Goal: Task Accomplishment & Management: Use online tool/utility

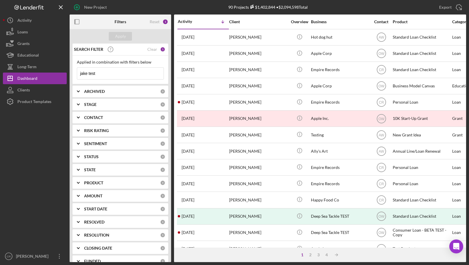
click at [114, 75] on input "jake test" at bounding box center [120, 74] width 86 height 12
click at [29, 30] on button "Loans" at bounding box center [35, 32] width 64 height 12
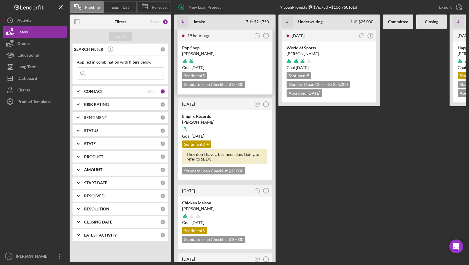
click at [228, 59] on div at bounding box center [224, 60] width 85 height 11
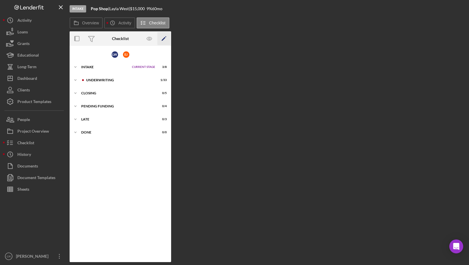
click at [164, 39] on icon "Icon/Edit" at bounding box center [164, 38] width 13 height 13
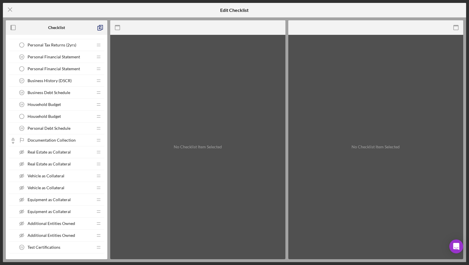
scroll to position [651, 0]
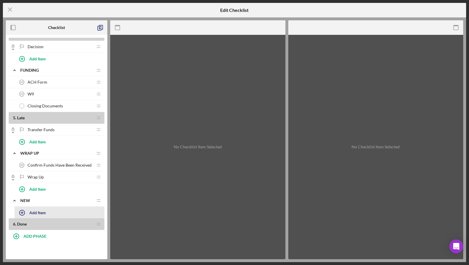
click at [37, 212] on div "Add Item" at bounding box center [37, 212] width 17 height 11
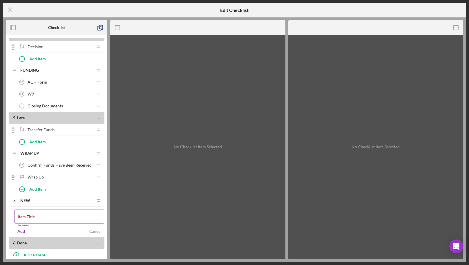
click at [35, 215] on label "Item Title" at bounding box center [26, 216] width 17 height 5
click at [47, 215] on input "Item Title" at bounding box center [60, 217] width 90 height 14
click at [36, 214] on div "Item Title Required" at bounding box center [60, 218] width 90 height 17
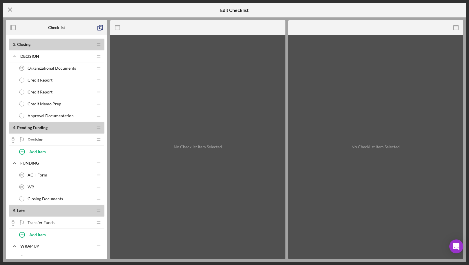
scroll to position [670, 0]
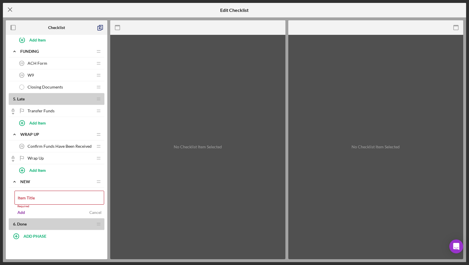
click at [11, 7] on icon "Icon/Menu Close" at bounding box center [10, 9] width 15 height 15
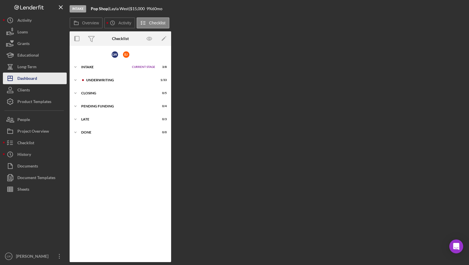
click at [45, 80] on button "Icon/Dashboard Dashboard" at bounding box center [35, 79] width 64 height 12
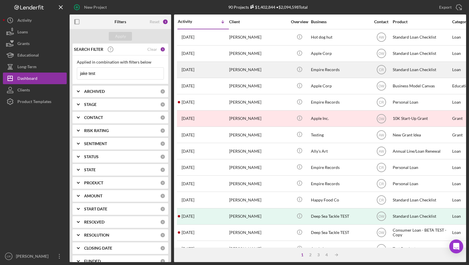
click at [251, 67] on div "[PERSON_NAME]" at bounding box center [258, 69] width 58 height 15
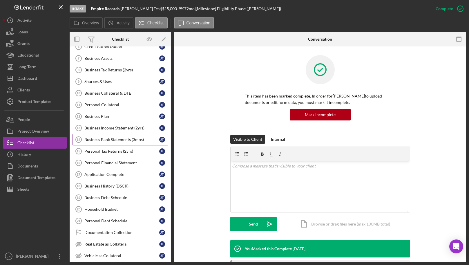
scroll to position [149, 0]
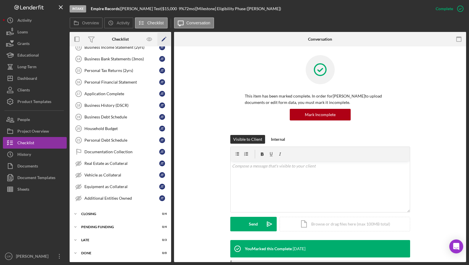
click at [162, 38] on icon "Icon/Edit" at bounding box center [164, 39] width 13 height 13
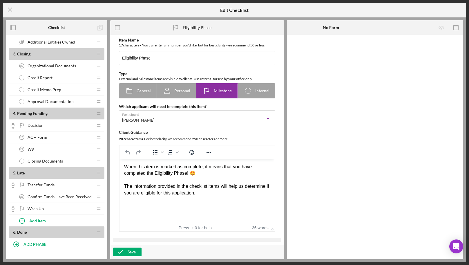
scroll to position [520, 0]
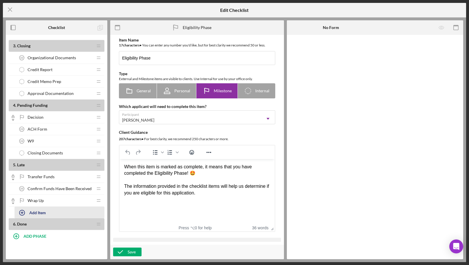
click at [40, 213] on div "Add Item" at bounding box center [37, 212] width 17 height 11
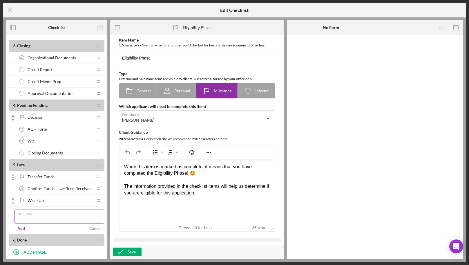
click at [59, 216] on input "Item Title" at bounding box center [60, 217] width 90 height 14
type input "CIC Test"
click at [24, 228] on div "Add" at bounding box center [21, 228] width 8 height 9
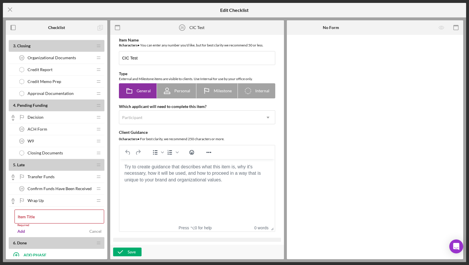
click at [167, 170] on body "Rich Text Area. Press ALT-0 for help." at bounding box center [197, 167] width 146 height 6
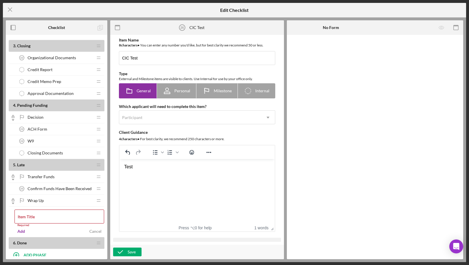
scroll to position [201, 0]
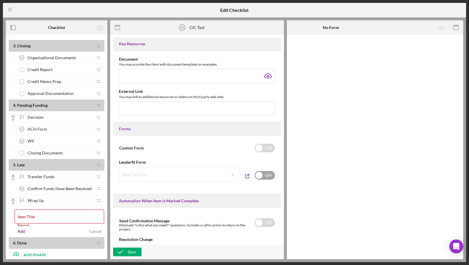
click at [266, 178] on input "checkbox" at bounding box center [265, 175] width 20 height 9
checkbox input "true"
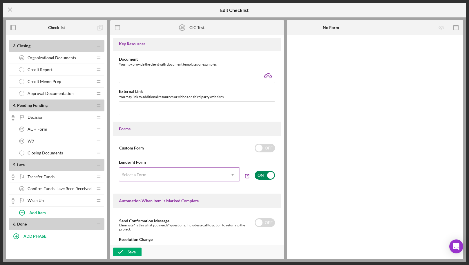
click at [195, 177] on div "Select a Form" at bounding box center [172, 174] width 107 height 13
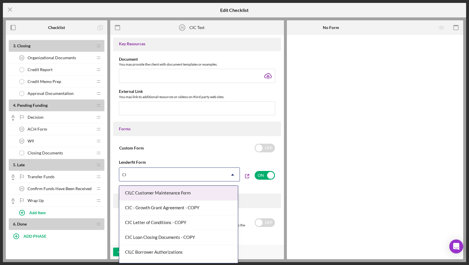
type input "CIC"
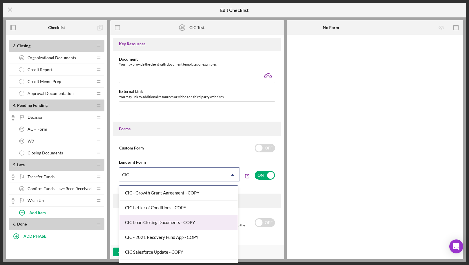
scroll to position [12, 0]
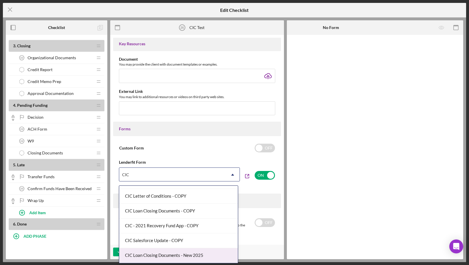
click at [193, 257] on div "CIC Loan Closing Documents - New 2025" at bounding box center [178, 255] width 119 height 15
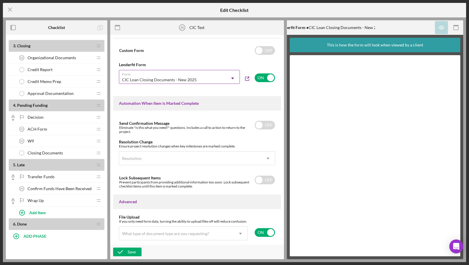
scroll to position [344, 0]
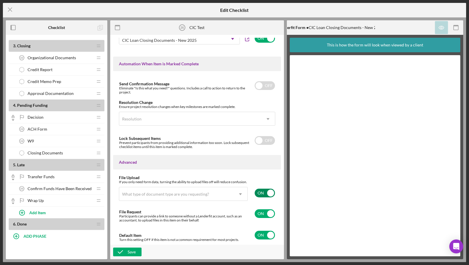
click at [265, 194] on input "checkbox" at bounding box center [265, 193] width 20 height 9
checkbox input "false"
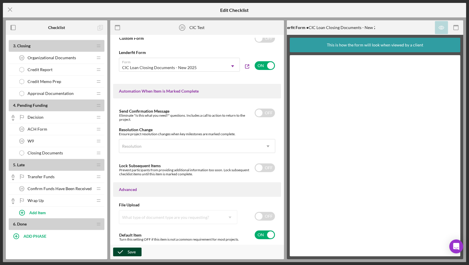
click at [133, 251] on div "Save" at bounding box center [132, 252] width 8 height 9
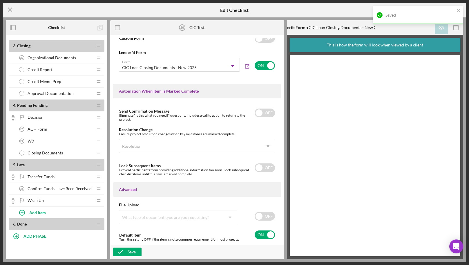
click at [10, 9] on icon "Icon/Menu Close" at bounding box center [10, 9] width 15 height 15
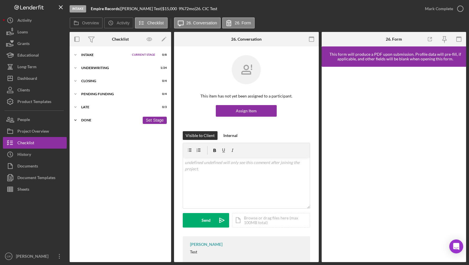
click at [115, 121] on div "Done" at bounding box center [110, 119] width 59 height 3
click at [115, 108] on div "Late" at bounding box center [110, 106] width 59 height 3
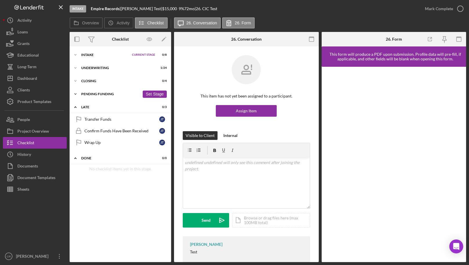
click at [114, 92] on div "Pending Funding" at bounding box center [110, 93] width 59 height 3
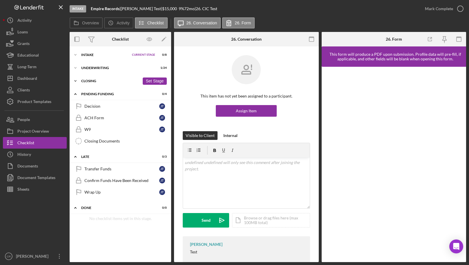
click at [113, 80] on div "Closing" at bounding box center [110, 80] width 59 height 3
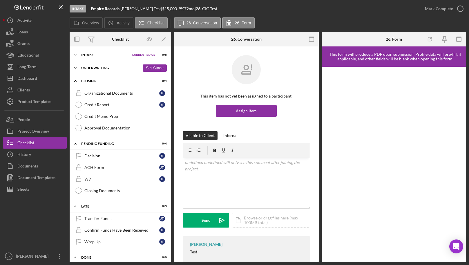
click at [105, 63] on div "Icon/Expander Underwriting 1 / 24 Set Stage" at bounding box center [121, 68] width 102 height 12
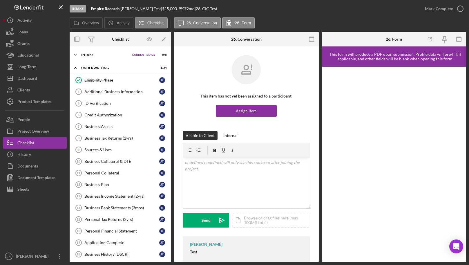
click at [91, 57] on div "Icon/Expander Intake Current Stage 0 / 8 Set Stage" at bounding box center [121, 55] width 102 height 12
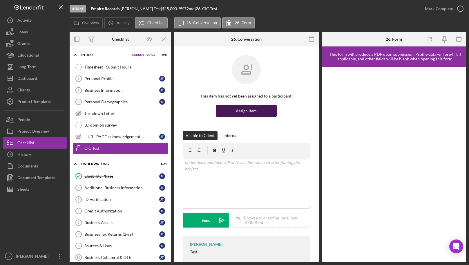
click at [258, 112] on button "Assign Item" at bounding box center [246, 111] width 61 height 12
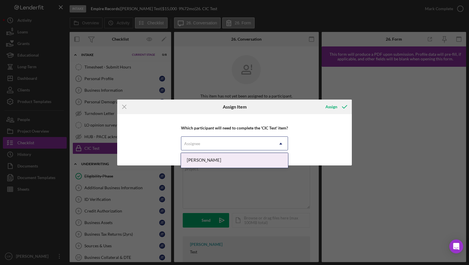
click at [190, 145] on div "Assignee" at bounding box center [192, 143] width 16 height 5
click at [195, 163] on div "[PERSON_NAME]" at bounding box center [234, 160] width 107 height 15
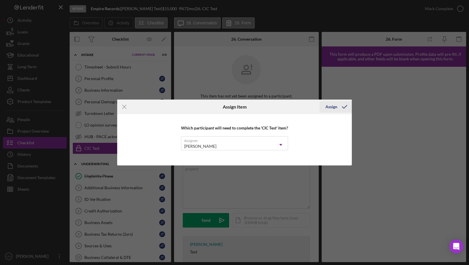
click at [334, 107] on div "Assign" at bounding box center [332, 107] width 12 height 12
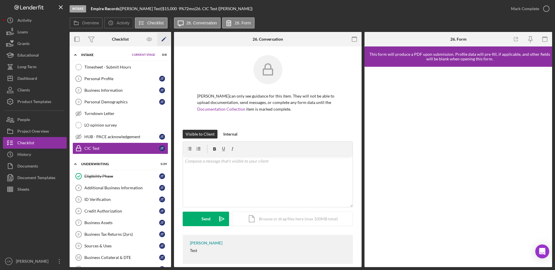
click at [162, 38] on icon "Icon/Edit" at bounding box center [164, 39] width 13 height 13
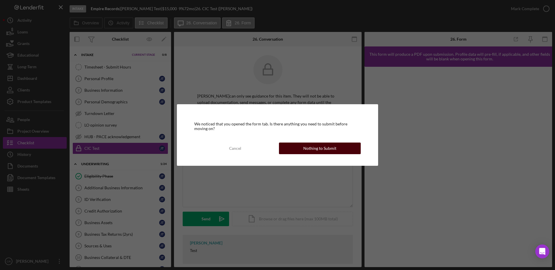
click at [307, 149] on div "Nothing to Submit" at bounding box center [320, 149] width 33 height 12
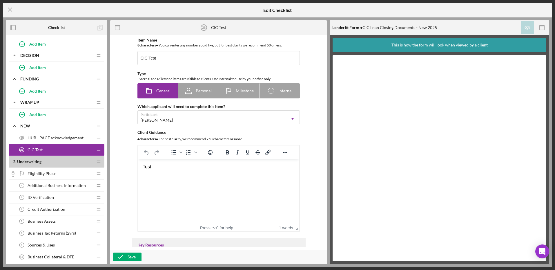
scroll to position [527, 0]
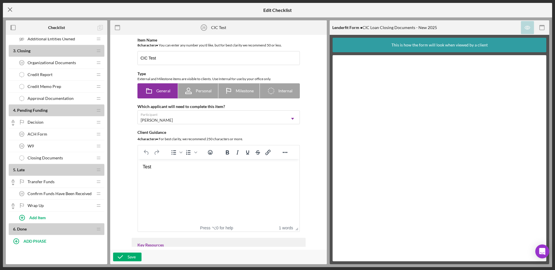
click at [10, 10] on line at bounding box center [10, 10] width 4 height 4
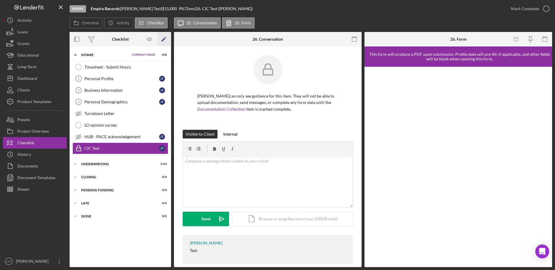
click at [163, 39] on polygon "button" at bounding box center [164, 40] width 4 height 4
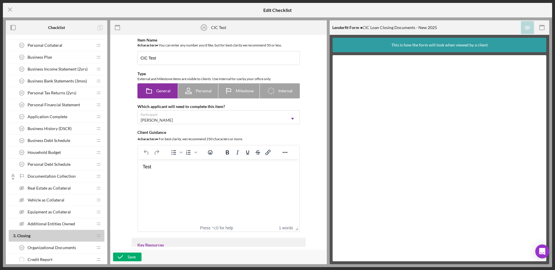
scroll to position [527, 0]
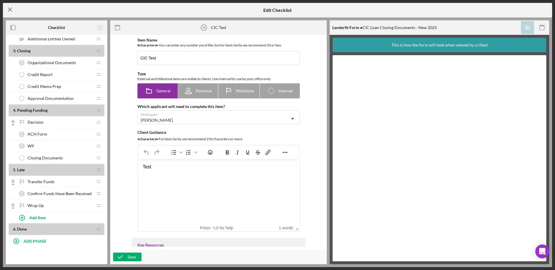
click at [7, 10] on icon "Icon/Menu Close" at bounding box center [10, 9] width 15 height 15
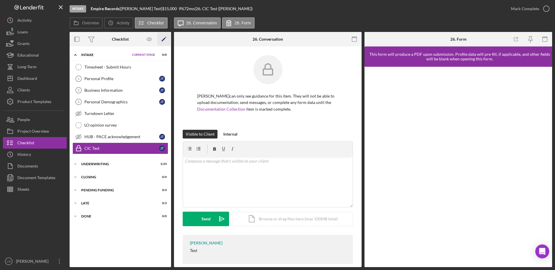
click at [166, 38] on icon "Icon/Edit" at bounding box center [164, 39] width 13 height 13
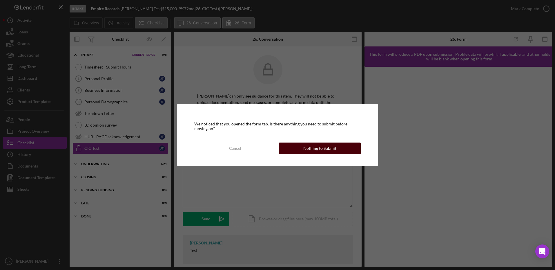
click at [302, 148] on button "Nothing to Submit" at bounding box center [320, 149] width 82 height 12
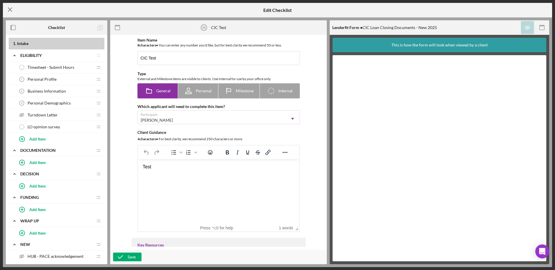
click at [10, 8] on icon "Icon/Menu Close" at bounding box center [10, 9] width 15 height 15
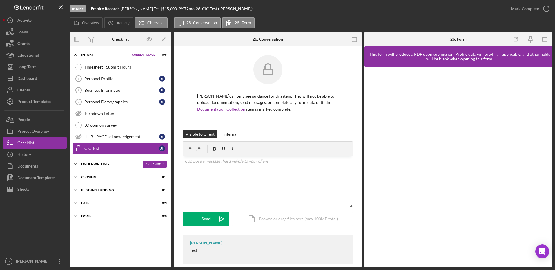
click at [108, 164] on div "Underwriting" at bounding box center [110, 163] width 59 height 3
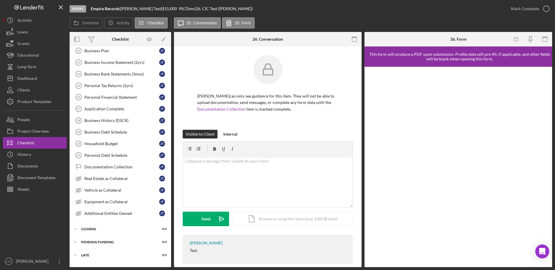
scroll to position [240, 0]
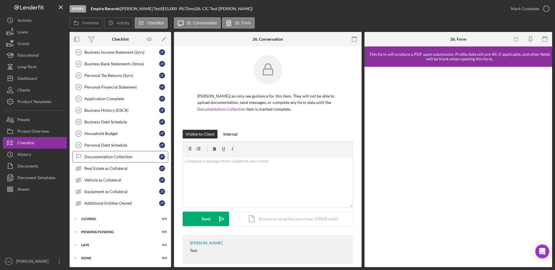
click at [124, 157] on div "Documentation Collection" at bounding box center [121, 156] width 75 height 5
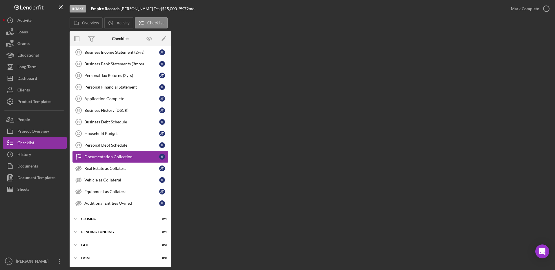
scroll to position [240, 0]
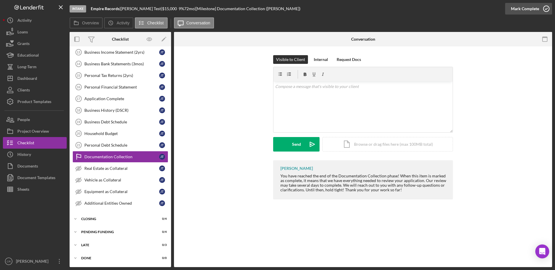
click at [469, 6] on icon "button" at bounding box center [547, 8] width 15 height 15
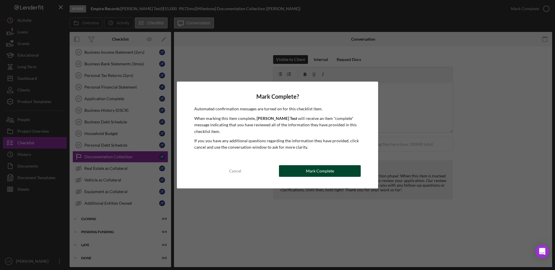
click at [338, 173] on button "Mark Complete" at bounding box center [320, 171] width 82 height 12
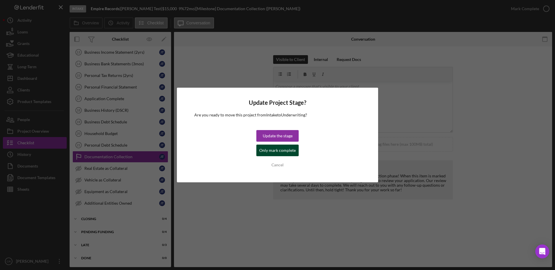
click at [273, 152] on div "Only mark complete" at bounding box center [277, 151] width 37 height 12
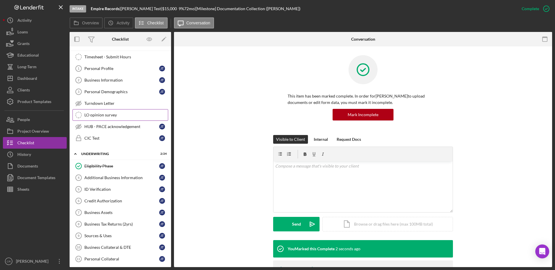
scroll to position [8, 0]
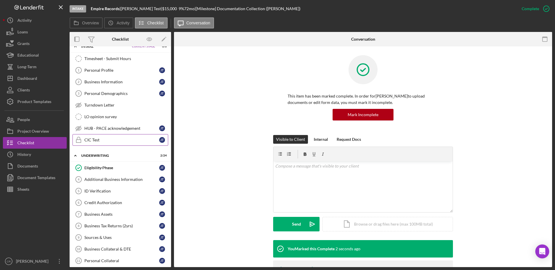
click at [104, 140] on div "CIC Test" at bounding box center [121, 140] width 75 height 5
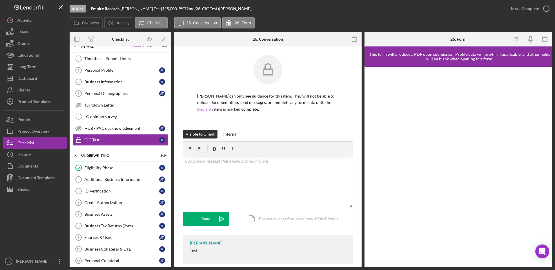
click at [213, 107] on link "Decision" at bounding box center [205, 109] width 16 height 5
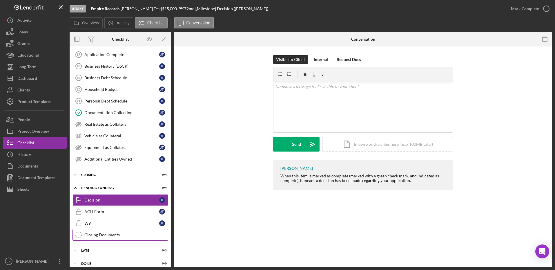
scroll to position [290, 0]
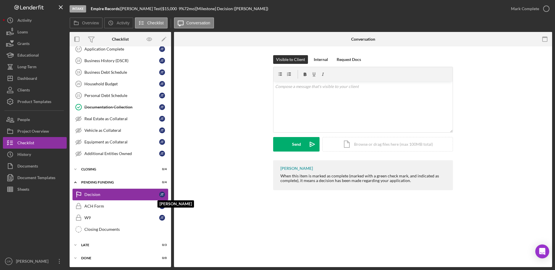
click at [135, 194] on div "Decision" at bounding box center [121, 194] width 75 height 5
click at [82, 192] on icon "Decision" at bounding box center [78, 194] width 15 height 15
click at [469, 7] on icon "button" at bounding box center [547, 8] width 15 height 15
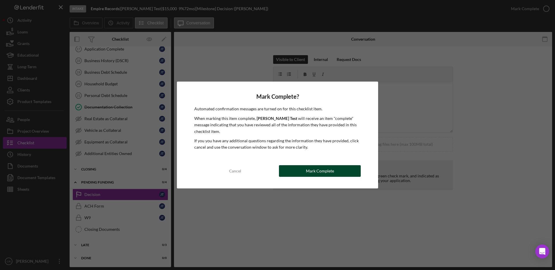
click at [304, 174] on button "Mark Complete" at bounding box center [320, 171] width 82 height 12
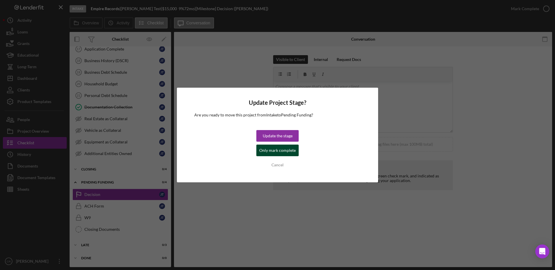
click at [271, 151] on div "Only mark complete" at bounding box center [277, 151] width 37 height 12
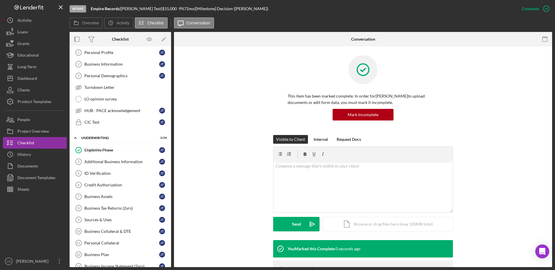
scroll to position [0, 0]
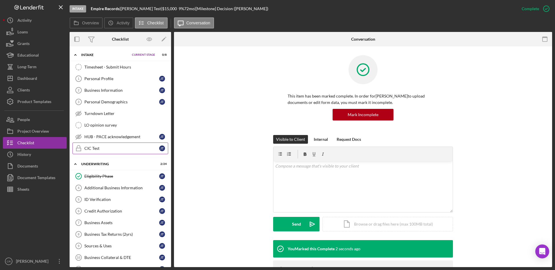
click at [116, 151] on link "CIC Test CIC Test [PERSON_NAME]" at bounding box center [121, 149] width 96 height 12
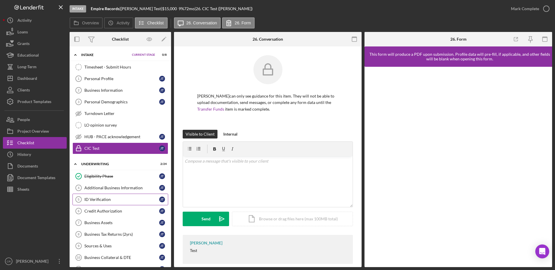
scroll to position [290, 0]
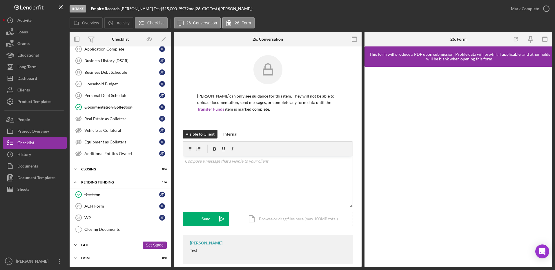
click at [111, 243] on div "Late" at bounding box center [110, 244] width 59 height 3
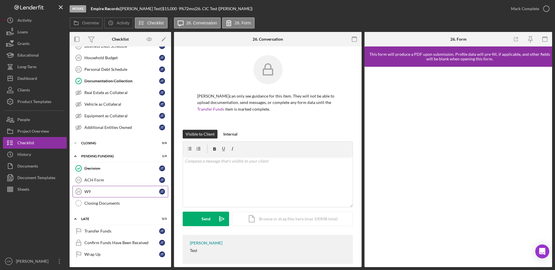
scroll to position [328, 0]
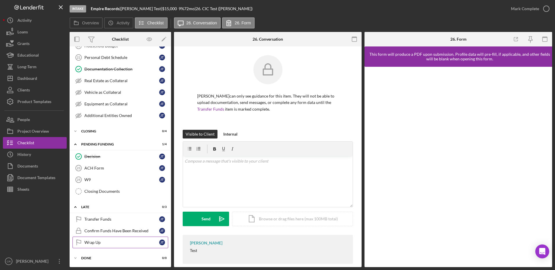
click at [109, 241] on div "Wrap Up" at bounding box center [121, 242] width 75 height 5
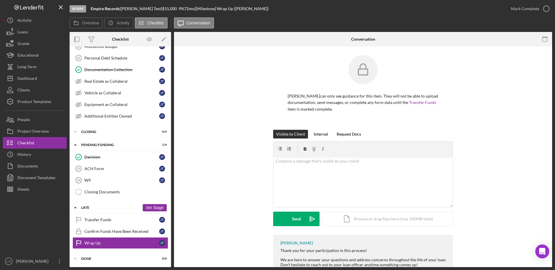
scroll to position [328, 0]
click at [104, 220] on div "Transfer Funds" at bounding box center [121, 219] width 75 height 5
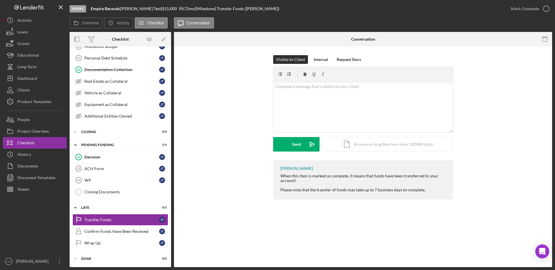
scroll to position [328, 0]
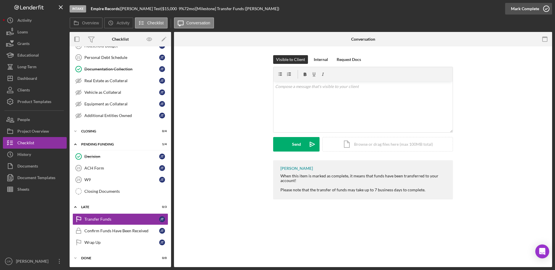
click at [469, 4] on icon "button" at bounding box center [547, 8] width 15 height 15
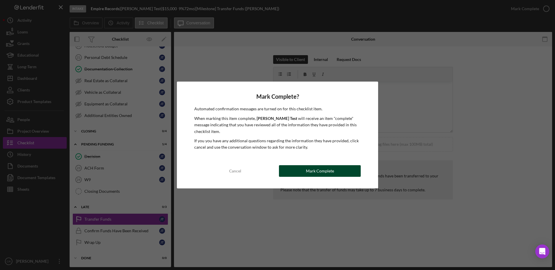
click at [316, 172] on div "Mark Complete" at bounding box center [320, 171] width 28 height 12
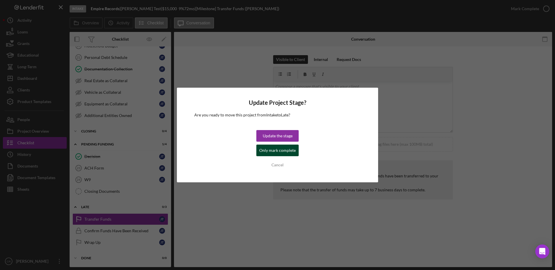
click at [284, 151] on div "Only mark complete" at bounding box center [277, 151] width 37 height 12
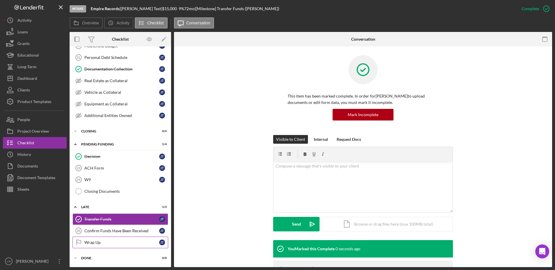
click at [118, 245] on link "Wrap Up Wrap Up [PERSON_NAME]" at bounding box center [121, 243] width 96 height 12
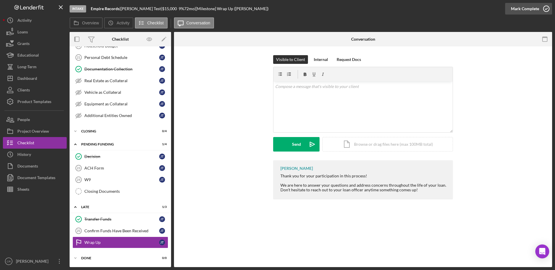
click at [469, 7] on icon "button" at bounding box center [547, 8] width 15 height 15
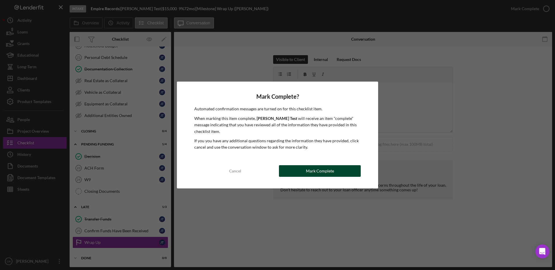
click at [320, 173] on div "Mark Complete" at bounding box center [320, 171] width 28 height 12
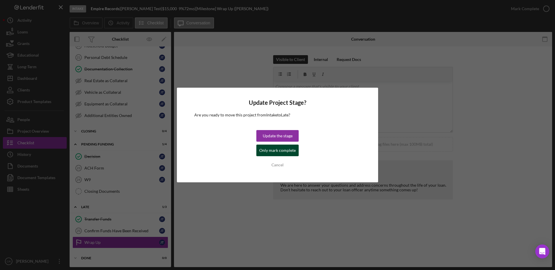
click at [277, 152] on div "Only mark complete" at bounding box center [277, 151] width 37 height 12
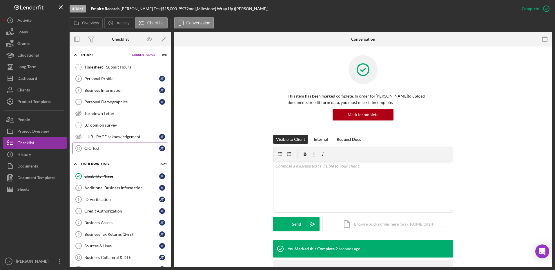
click at [126, 148] on div "CIC Test" at bounding box center [121, 148] width 75 height 5
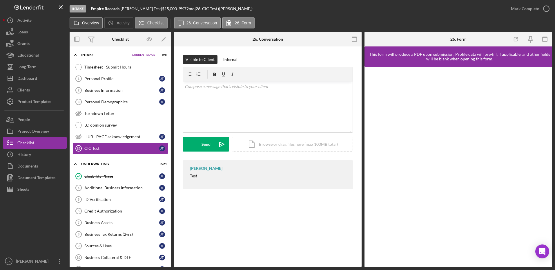
click at [87, 23] on label "Overview" at bounding box center [90, 23] width 17 height 5
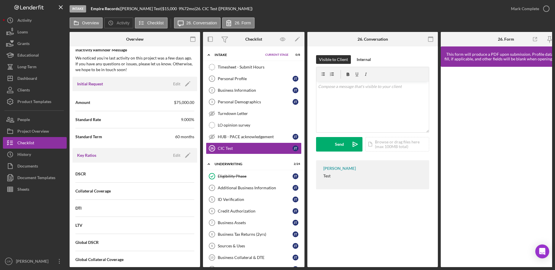
scroll to position [0, 19]
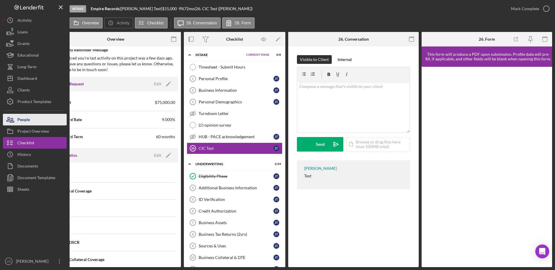
click at [37, 124] on button "People" at bounding box center [35, 120] width 64 height 12
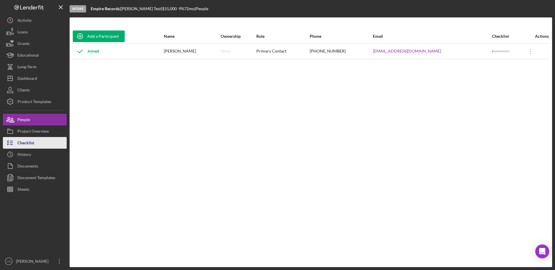
click at [31, 145] on div "Checklist" at bounding box center [25, 143] width 17 height 13
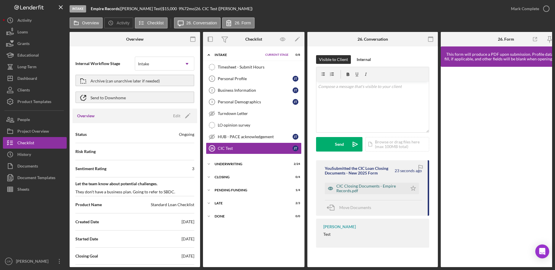
click at [354, 187] on div "CIC Closing Documents - Empire Records.pdf" at bounding box center [371, 188] width 68 height 9
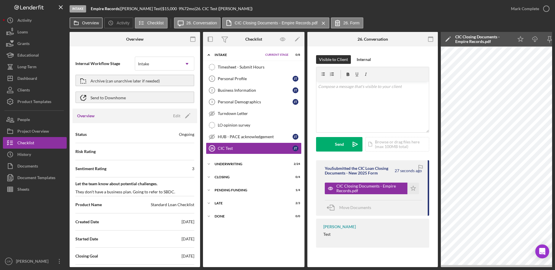
click at [73, 24] on icon at bounding box center [77, 23] width 12 height 12
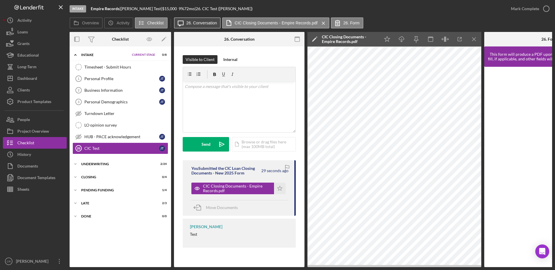
click at [195, 22] on label "26. Conversation" at bounding box center [202, 23] width 31 height 5
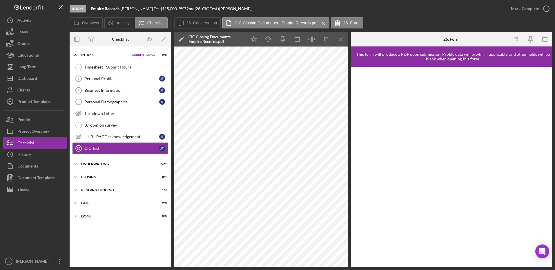
click at [95, 149] on div "CIC Test" at bounding box center [121, 148] width 75 height 5
click at [101, 148] on div "CIC Test" at bounding box center [121, 148] width 75 height 5
click at [343, 42] on icon "Icon/Menu Close" at bounding box center [341, 39] width 13 height 13
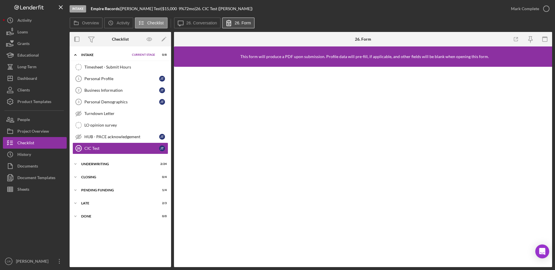
click at [242, 24] on label "26. Form" at bounding box center [243, 23] width 16 height 5
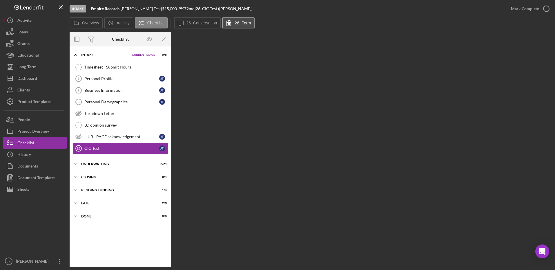
click at [251, 22] on button "26. Form" at bounding box center [238, 22] width 33 height 11
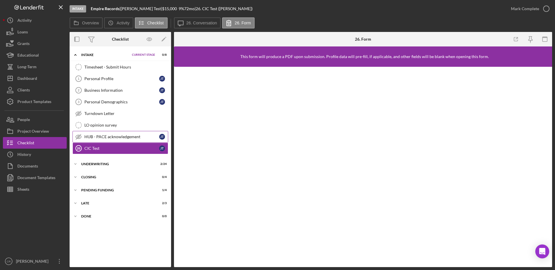
click at [102, 138] on div "HUB - PACE acknowledgement" at bounding box center [121, 136] width 75 height 5
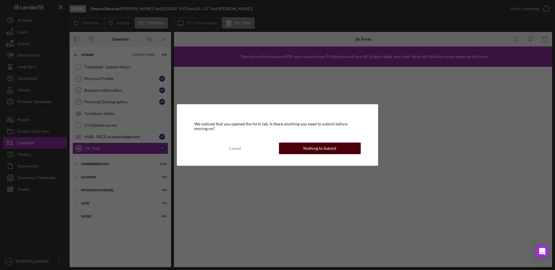
click at [324, 148] on div "Nothing to Submit" at bounding box center [320, 149] width 33 height 12
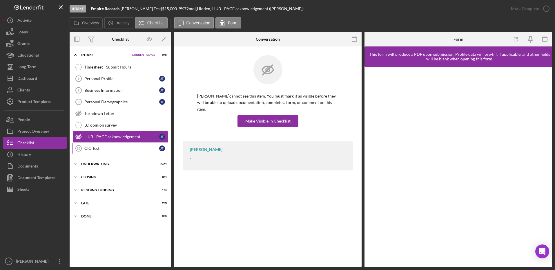
click at [120, 150] on div "CIC Test" at bounding box center [121, 148] width 75 height 5
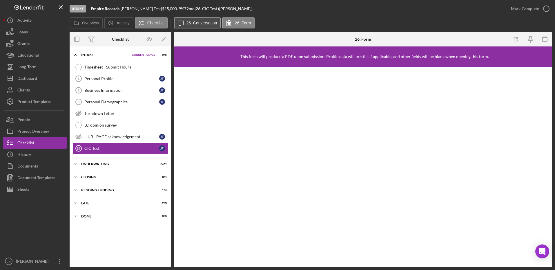
click at [205, 24] on label "26. Conversation" at bounding box center [202, 23] width 31 height 5
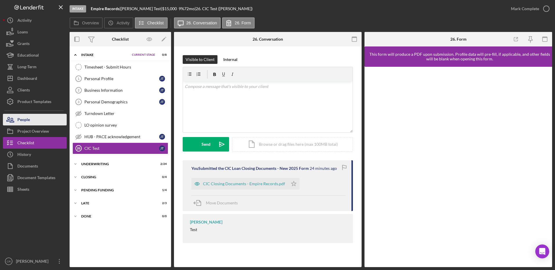
click at [15, 120] on icon "button" at bounding box center [10, 119] width 15 height 15
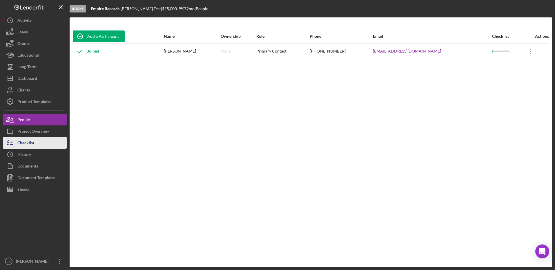
click at [44, 145] on button "Checklist" at bounding box center [35, 143] width 64 height 12
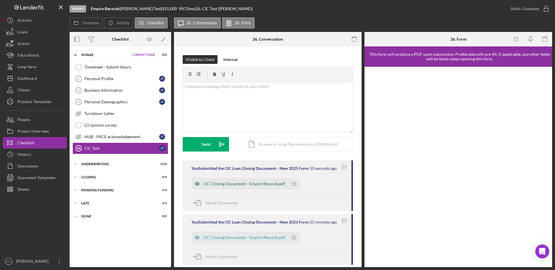
click at [257, 184] on div "CIC Closing Documents - Empire Records.pdf" at bounding box center [244, 183] width 82 height 5
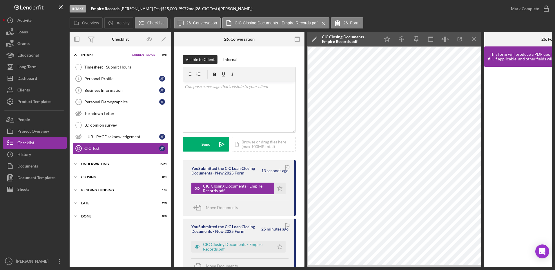
click at [348, 40] on div "CIC Closing Documents - Empire Records.pdf" at bounding box center [349, 39] width 55 height 9
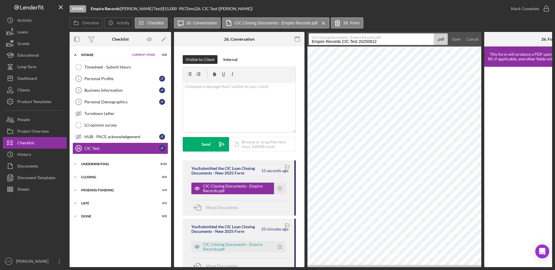
drag, startPoint x: 382, startPoint y: 42, endPoint x: 360, endPoint y: 41, distance: 22.4
click at [360, 41] on input "Empire Records CIC Test 20250912" at bounding box center [371, 39] width 125 height 12
type input "Empire Records CIC Test - 2 Borrowers"
click at [457, 40] on div "Save" at bounding box center [456, 39] width 8 height 12
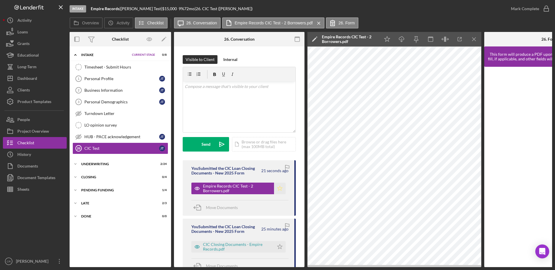
click at [275, 188] on icon "Icon/Star" at bounding box center [280, 189] width 12 height 12
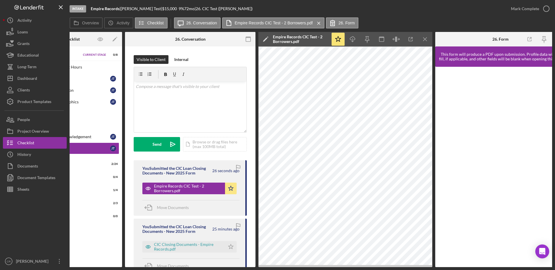
scroll to position [0, 63]
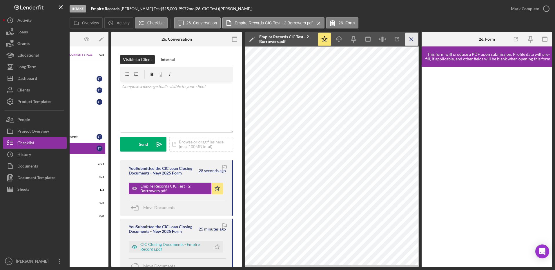
click at [413, 41] on line "button" at bounding box center [411, 38] width 3 height 3
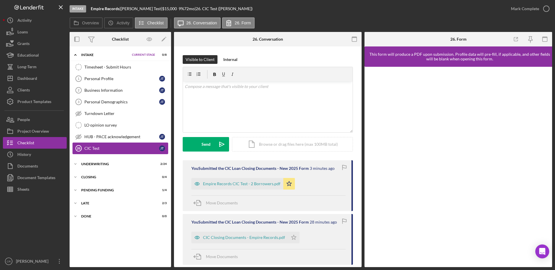
click at [125, 146] on div "CIC Test" at bounding box center [121, 148] width 75 height 5
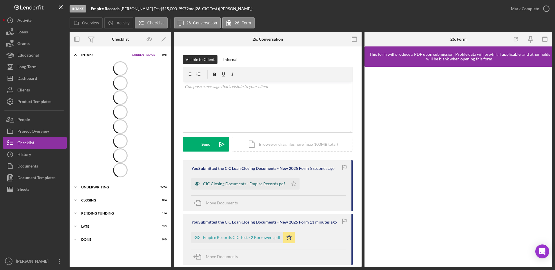
click at [261, 183] on div "CIC Closing Documents - Empire Records.pdf" at bounding box center [244, 183] width 82 height 5
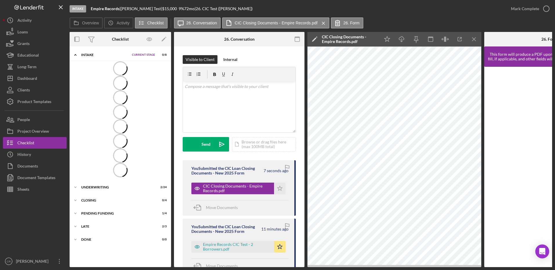
click at [351, 35] on div "CIC Closing Documents - Empire Records.pdf" at bounding box center [349, 39] width 55 height 9
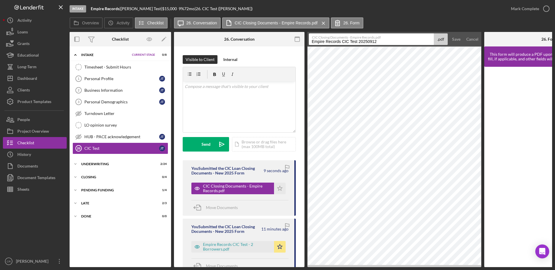
drag, startPoint x: 385, startPoint y: 43, endPoint x: 359, endPoint y: 41, distance: 26.5
click at [359, 41] on input "Empire Records CIC Test 20250912" at bounding box center [371, 39] width 125 height 12
type input "Empire Records CIC Test - 3 Borrowers"
click at [456, 39] on div "Save" at bounding box center [456, 39] width 8 height 12
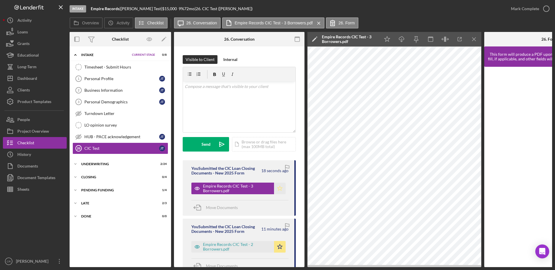
click at [278, 190] on icon "Icon/Star" at bounding box center [280, 189] width 12 height 12
click at [474, 39] on line "button" at bounding box center [474, 38] width 3 height 3
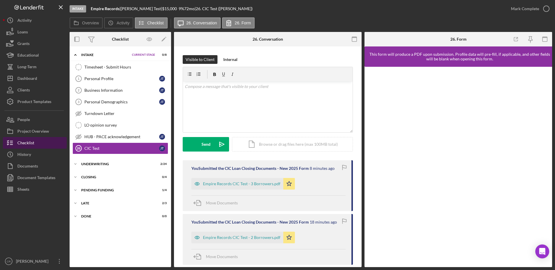
click at [50, 145] on button "Checklist" at bounding box center [35, 143] width 64 height 12
click at [269, 185] on div "CIC Closing Documents - Empire Records.pdf" at bounding box center [244, 183] width 82 height 5
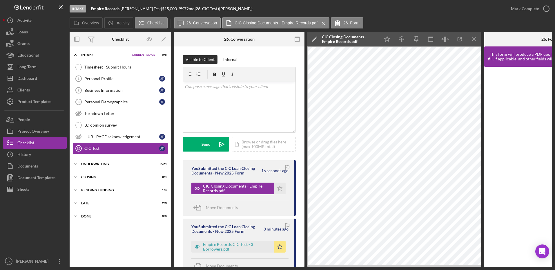
click at [355, 40] on div "CIC Closing Documents - Empire Records.pdf" at bounding box center [349, 39] width 55 height 9
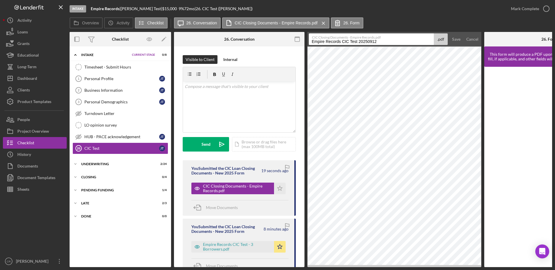
drag, startPoint x: 383, startPoint y: 42, endPoint x: 359, endPoint y: 41, distance: 24.1
click at [359, 41] on input "Empire Records CIC Test 20250912" at bounding box center [371, 39] width 125 height 12
type input "Empire Records CIC Test - 4 Borrowers"
click at [450, 33] on button "Save" at bounding box center [457, 39] width 14 height 12
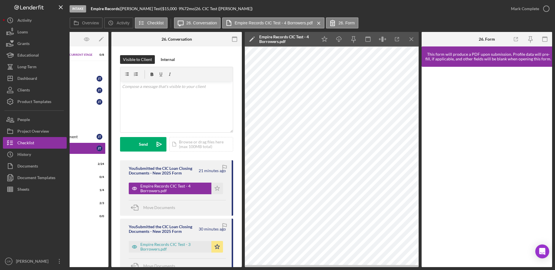
scroll to position [0, 63]
click at [410, 39] on icon "Icon/Menu Close" at bounding box center [411, 39] width 13 height 13
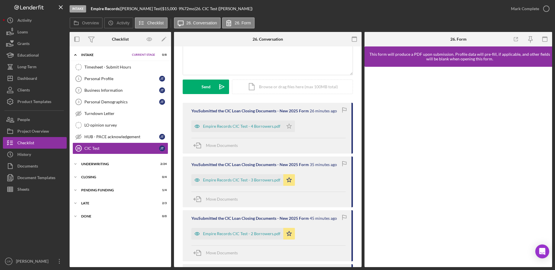
scroll to position [111, 0]
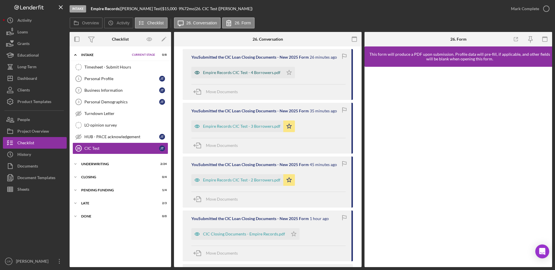
click at [241, 73] on div "Empire Records CIC Test - 4 Borrowers.pdf" at bounding box center [241, 72] width 77 height 5
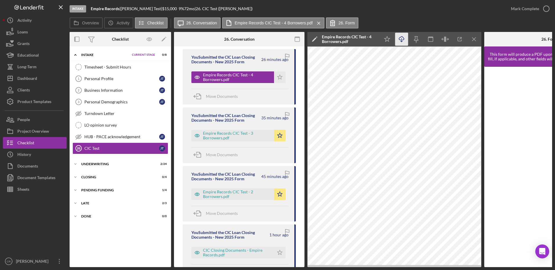
click at [403, 39] on icon "Icon/Download" at bounding box center [402, 39] width 13 height 13
click at [235, 136] on div "Empire Records CIC Test - 3 Borrowers.pdf" at bounding box center [237, 135] width 68 height 9
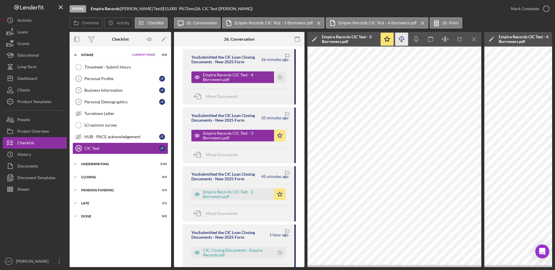
click at [401, 39] on icon "Icon/Download" at bounding box center [402, 39] width 13 height 13
click at [279, 77] on polygon "button" at bounding box center [280, 77] width 5 height 5
click at [237, 192] on div "Empire Records CIC Test - 2 Borrowers.pdf" at bounding box center [237, 194] width 68 height 9
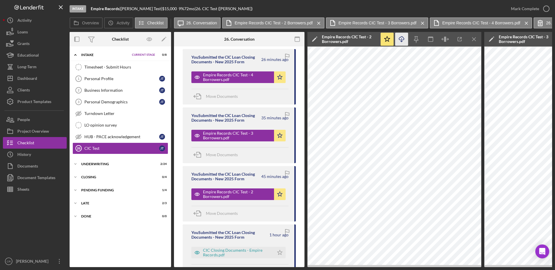
click at [404, 42] on icon "Icon/Download" at bounding box center [402, 39] width 13 height 13
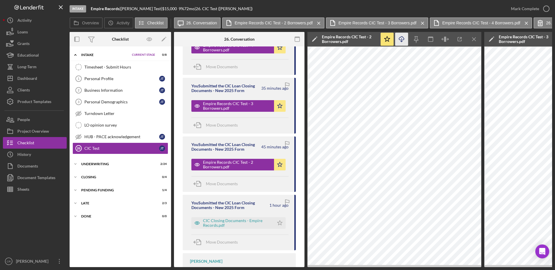
scroll to position [144, 0]
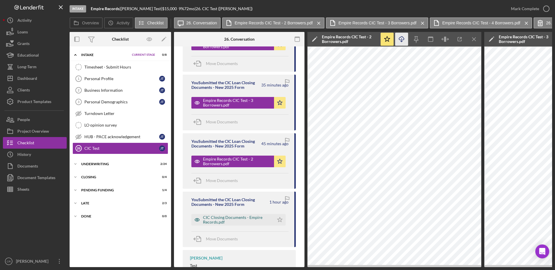
click at [218, 220] on div "CIC Closing Documents - Empire Records.pdf" at bounding box center [237, 219] width 68 height 9
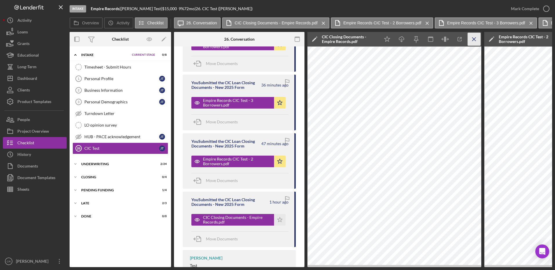
click at [475, 41] on icon "Icon/Menu Close" at bounding box center [474, 39] width 13 height 13
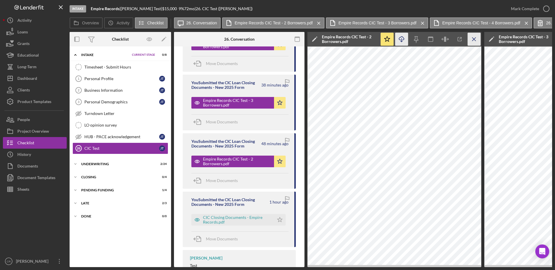
click at [476, 41] on icon "Icon/Menu Close" at bounding box center [474, 39] width 13 height 13
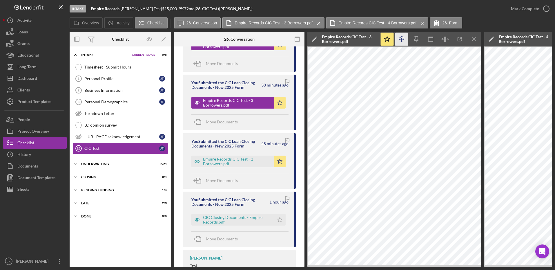
click at [476, 41] on icon "Icon/Menu Close" at bounding box center [474, 39] width 13 height 13
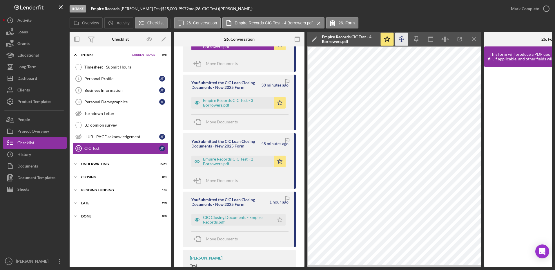
click at [476, 41] on icon "Icon/Menu Close" at bounding box center [474, 39] width 13 height 13
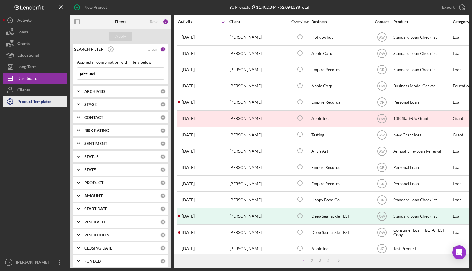
click at [50, 104] on div "Product Templates" at bounding box center [34, 102] width 34 height 13
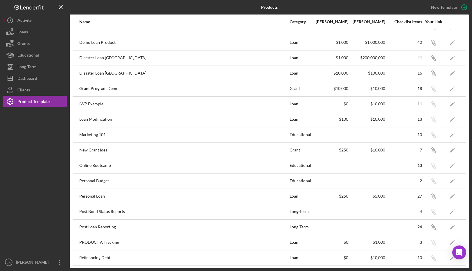
scroll to position [210, 0]
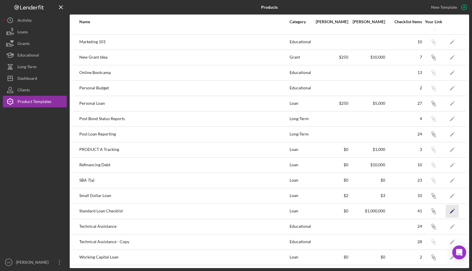
click at [445, 210] on icon "Icon/Edit" at bounding box center [451, 211] width 13 height 13
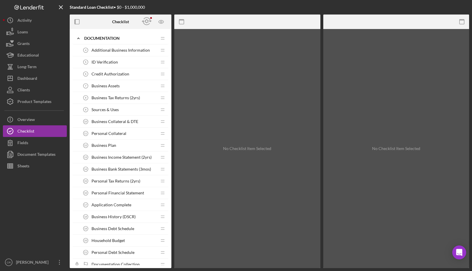
scroll to position [56, 0]
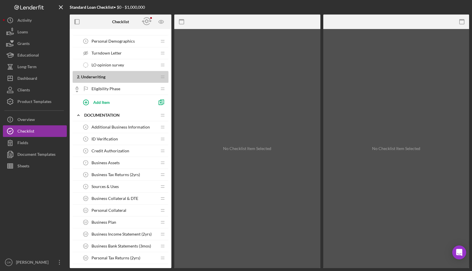
click at [117, 184] on span "Sources & Uses" at bounding box center [104, 186] width 27 height 5
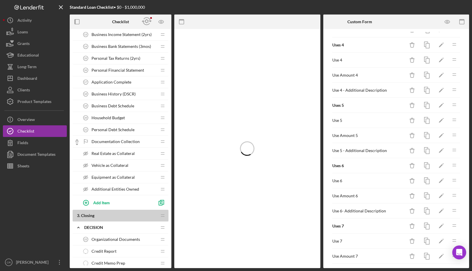
scroll to position [473, 0]
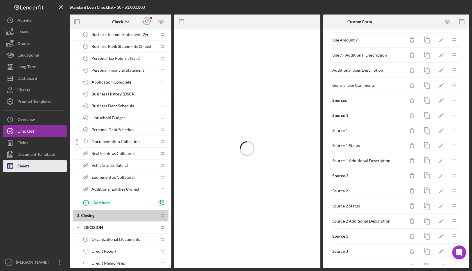
click at [27, 166] on div "Sheets" at bounding box center [23, 166] width 12 height 13
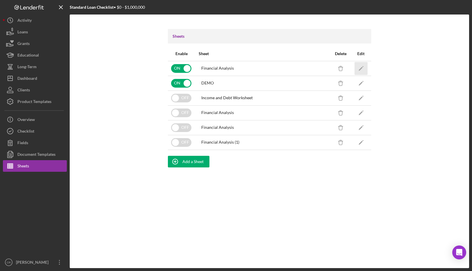
click at [359, 69] on polygon "button" at bounding box center [360, 69] width 4 height 4
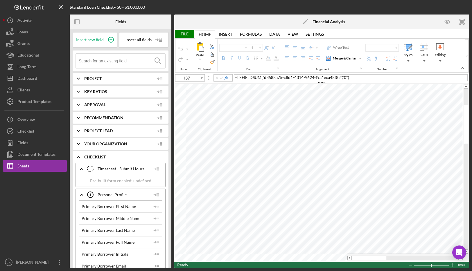
type input "Calibri"
type input "11"
type input "D4"
type input "Lato"
type input "10.5"
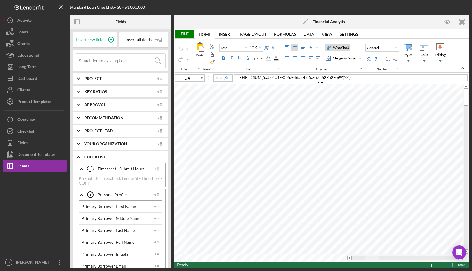
drag, startPoint x: 355, startPoint y: 257, endPoint x: 368, endPoint y: 256, distance: 12.8
click at [368, 256] on div at bounding box center [372, 258] width 15 height 4
click at [355, 256] on div at bounding box center [404, 258] width 107 height 4
type input "B28"
